Goal: Task Accomplishment & Management: Complete application form

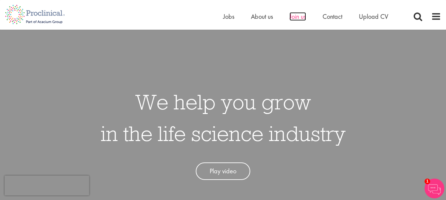
click at [296, 13] on span "Join us" at bounding box center [298, 16] width 17 height 9
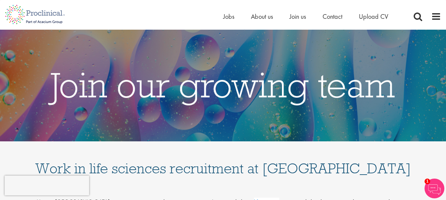
click at [132, 15] on div "Home Jobs About us Join us Contact Upload CV" at bounding box center [220, 12] width 441 height 25
click at [368, 14] on span "Upload CV" at bounding box center [373, 16] width 29 height 9
